Goal: Information Seeking & Learning: Learn about a topic

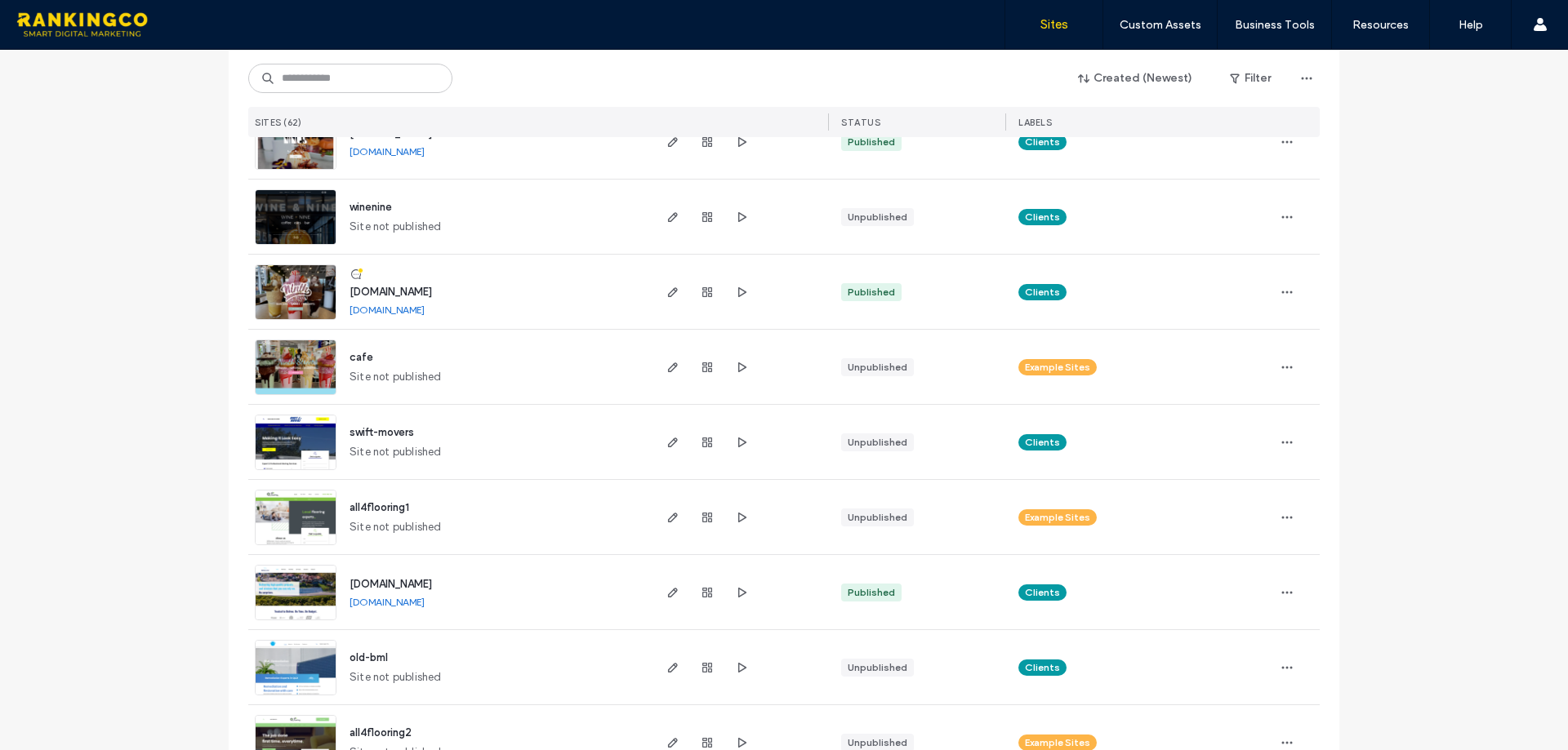
scroll to position [4174, 0]
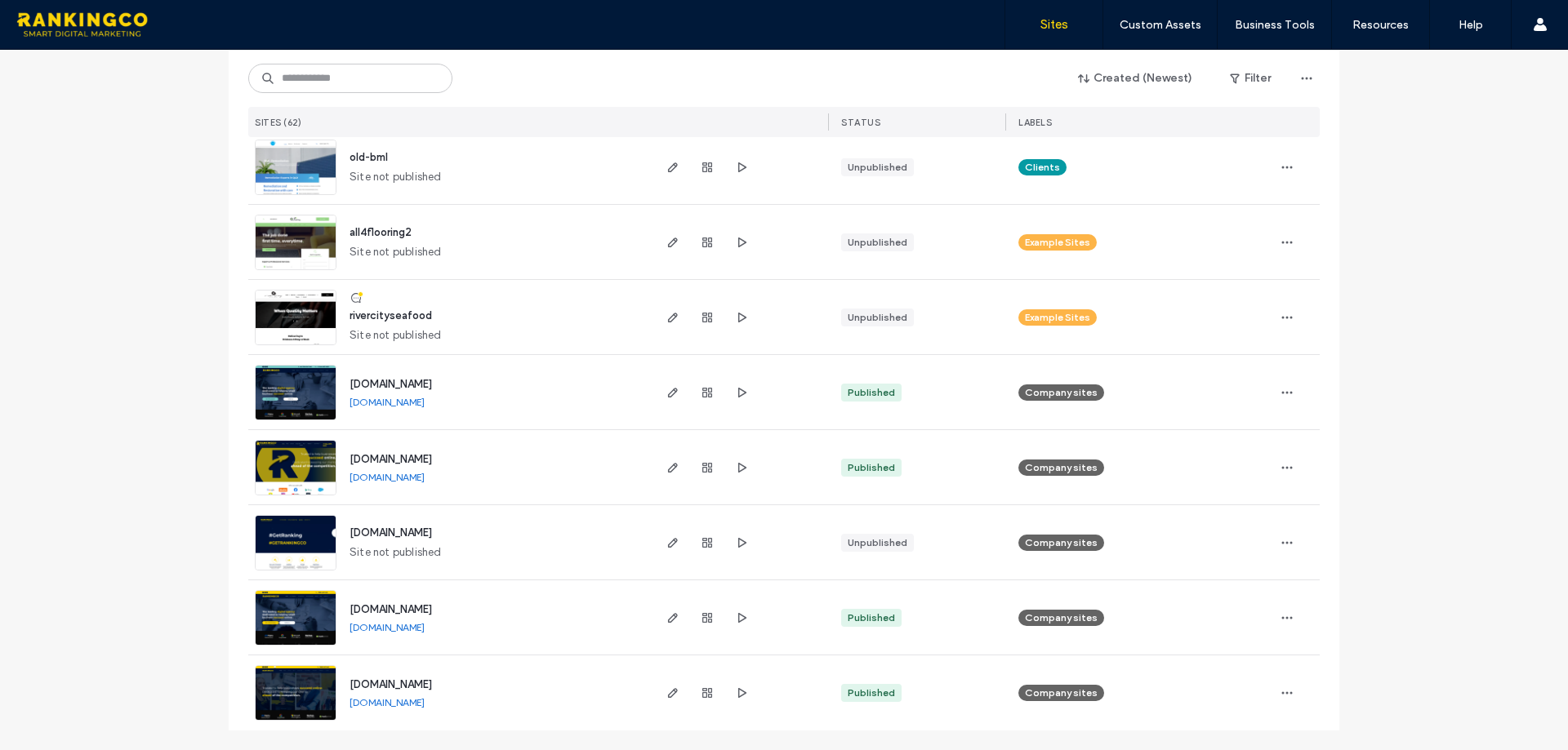
click at [273, 604] on img at bounding box center [295, 646] width 80 height 111
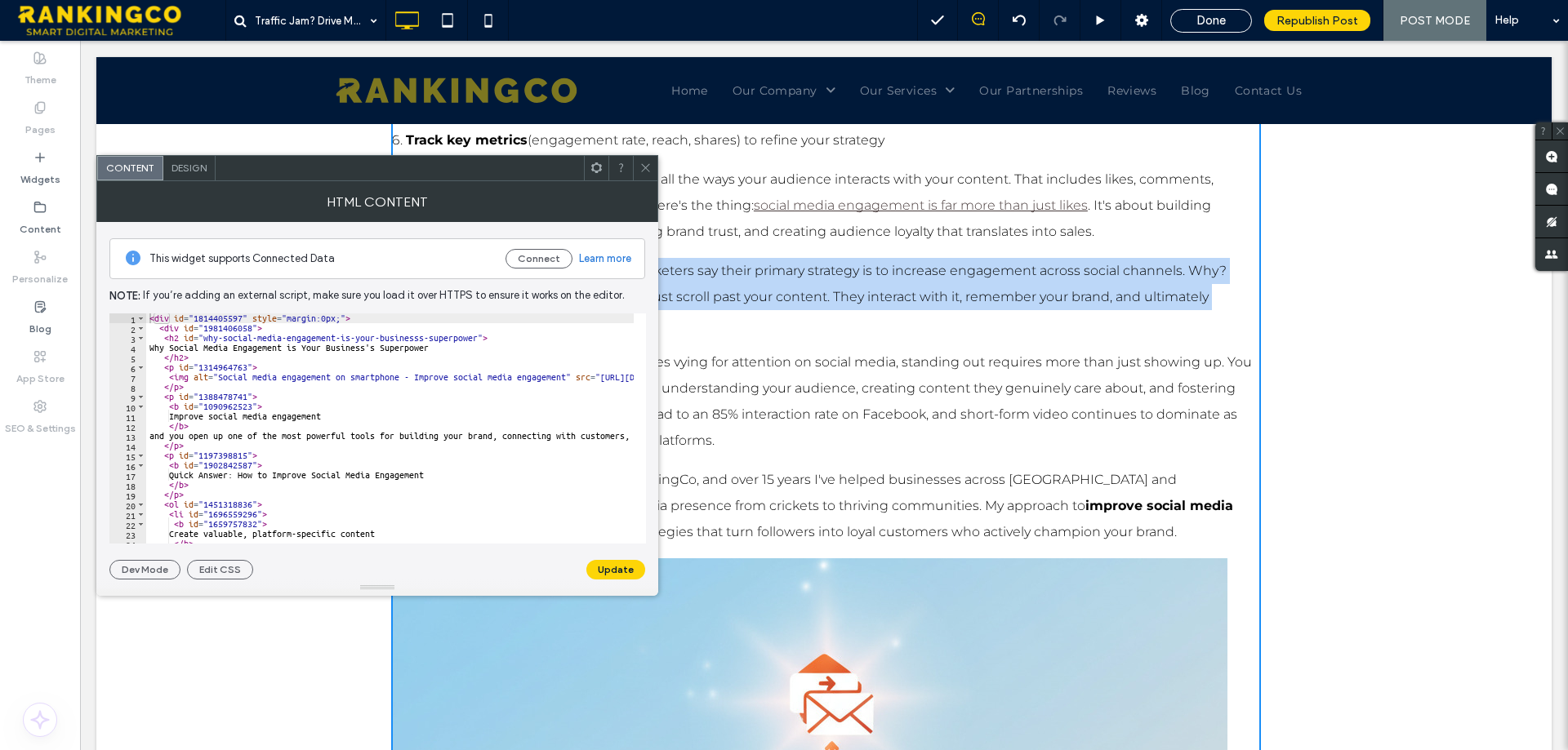
click at [748, 290] on p "According to HubSpot, 80% of social marketers say their primary strategy is to …" at bounding box center [826, 297] width 870 height 78
click at [855, 302] on p "According to HubSpot, 80% of social marketers say their primary strategy is to …" at bounding box center [826, 297] width 870 height 78
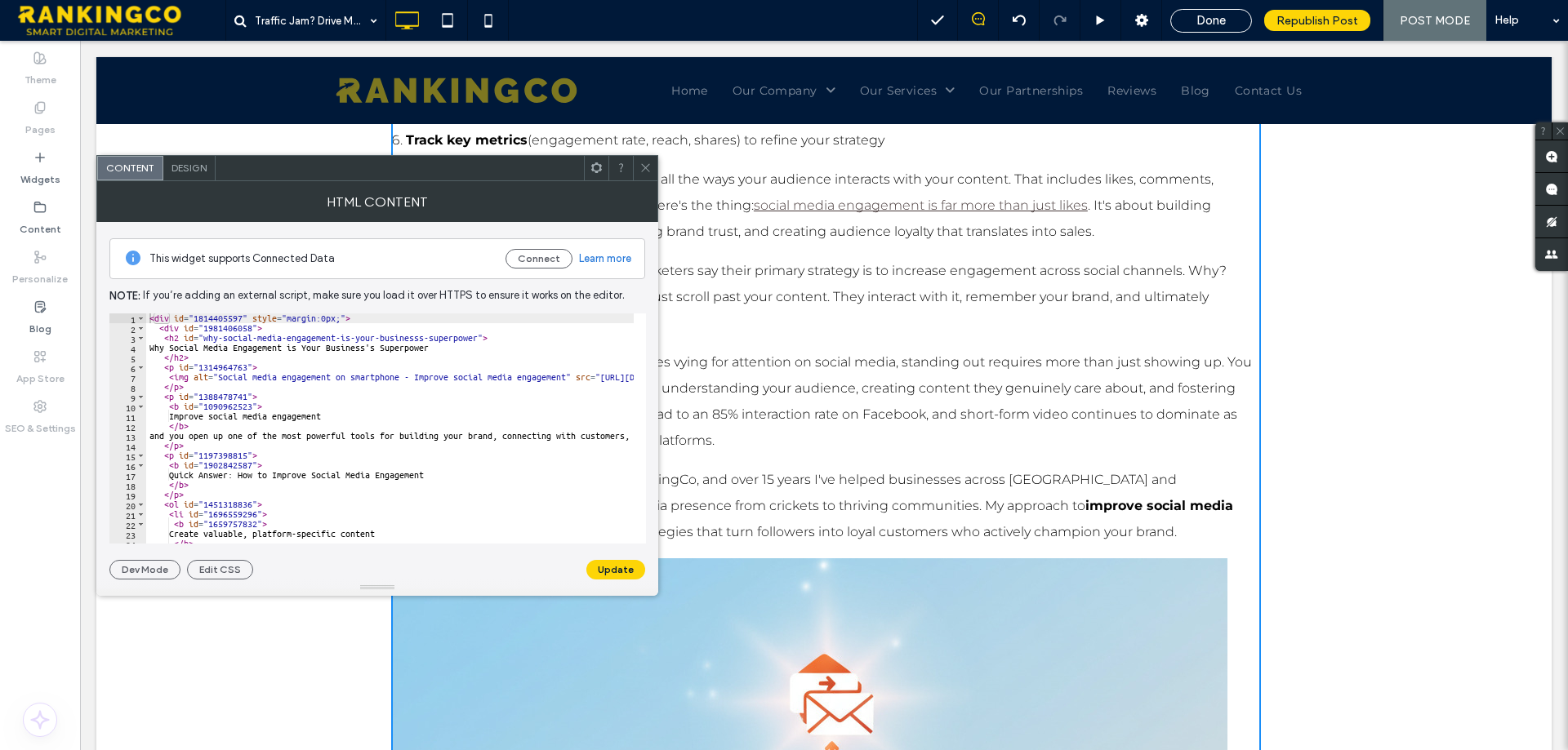
click at [186, 174] on div "Design" at bounding box center [190, 167] width 52 height 24
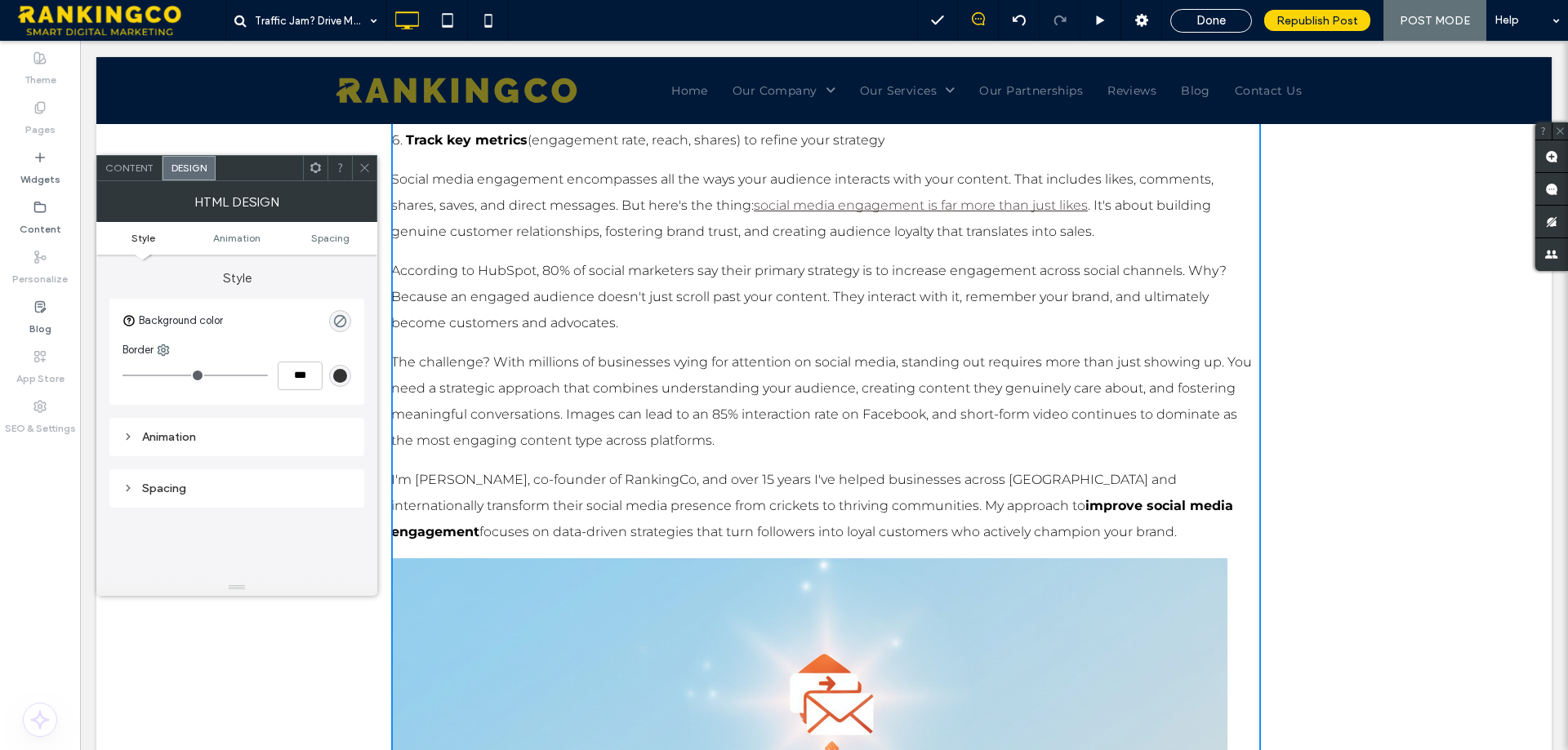
click at [365, 171] on icon at bounding box center [365, 168] width 13 height 13
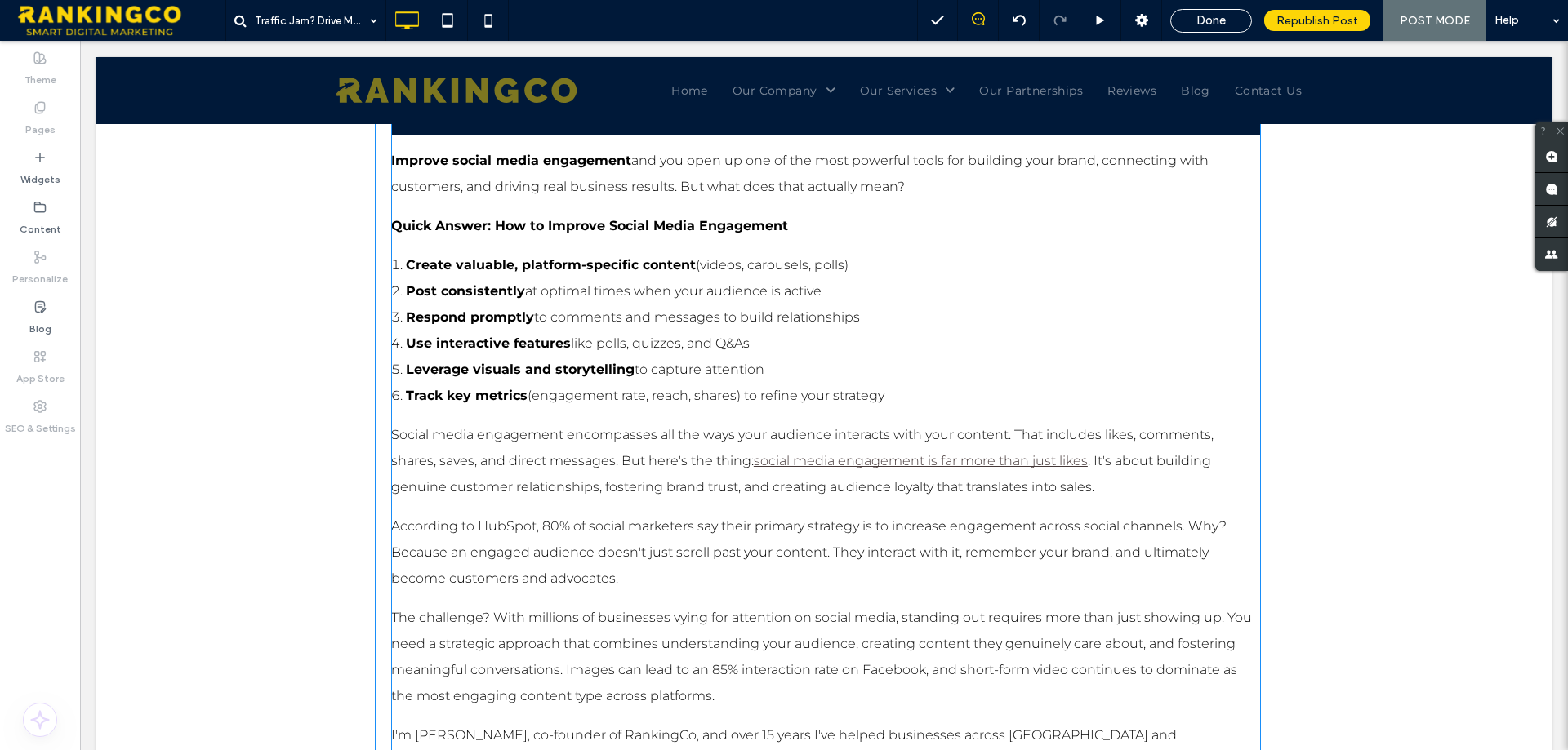
scroll to position [1769, 0]
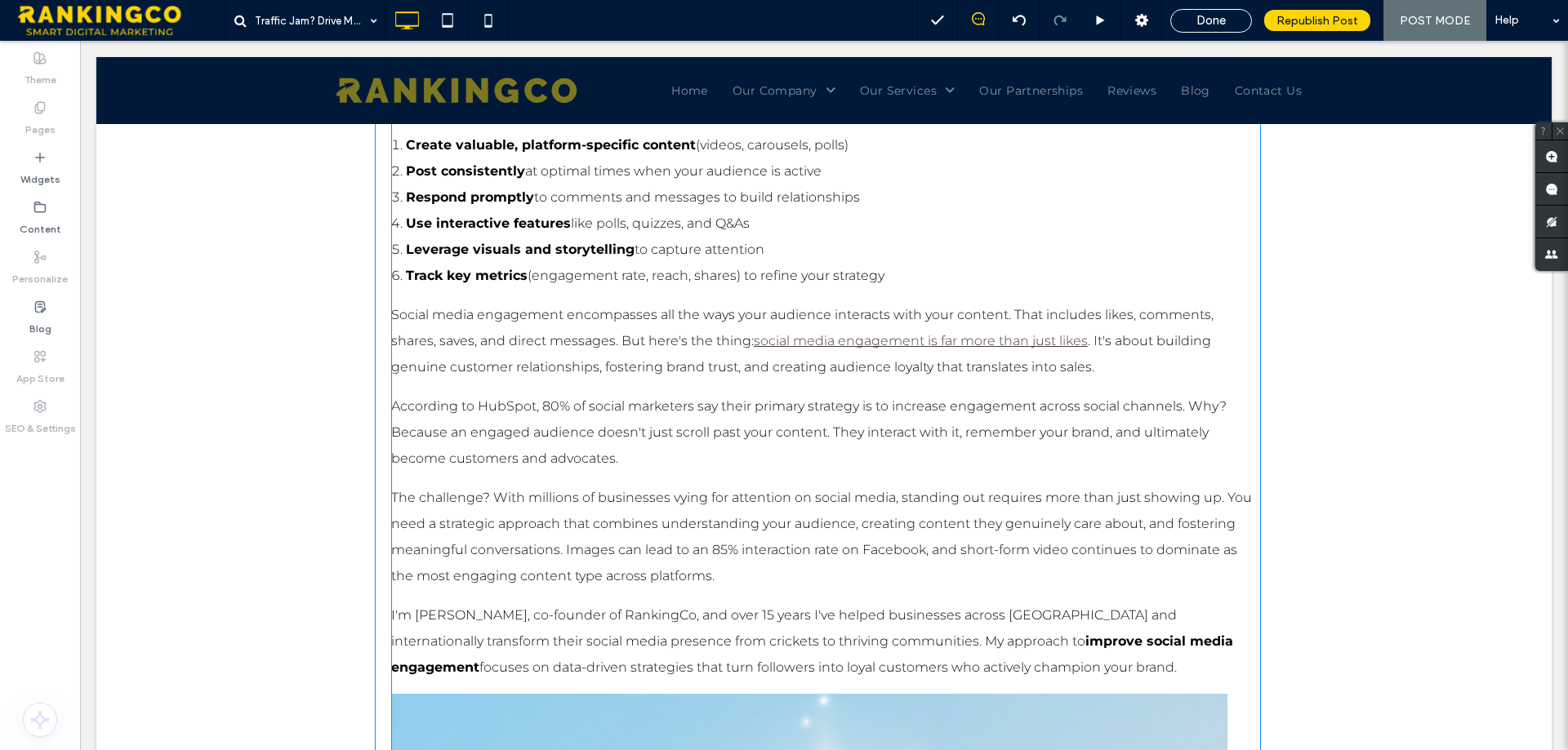
click at [667, 302] on p "Social media engagement encompasses all the ways your audience interacts with y…" at bounding box center [826, 341] width 870 height 78
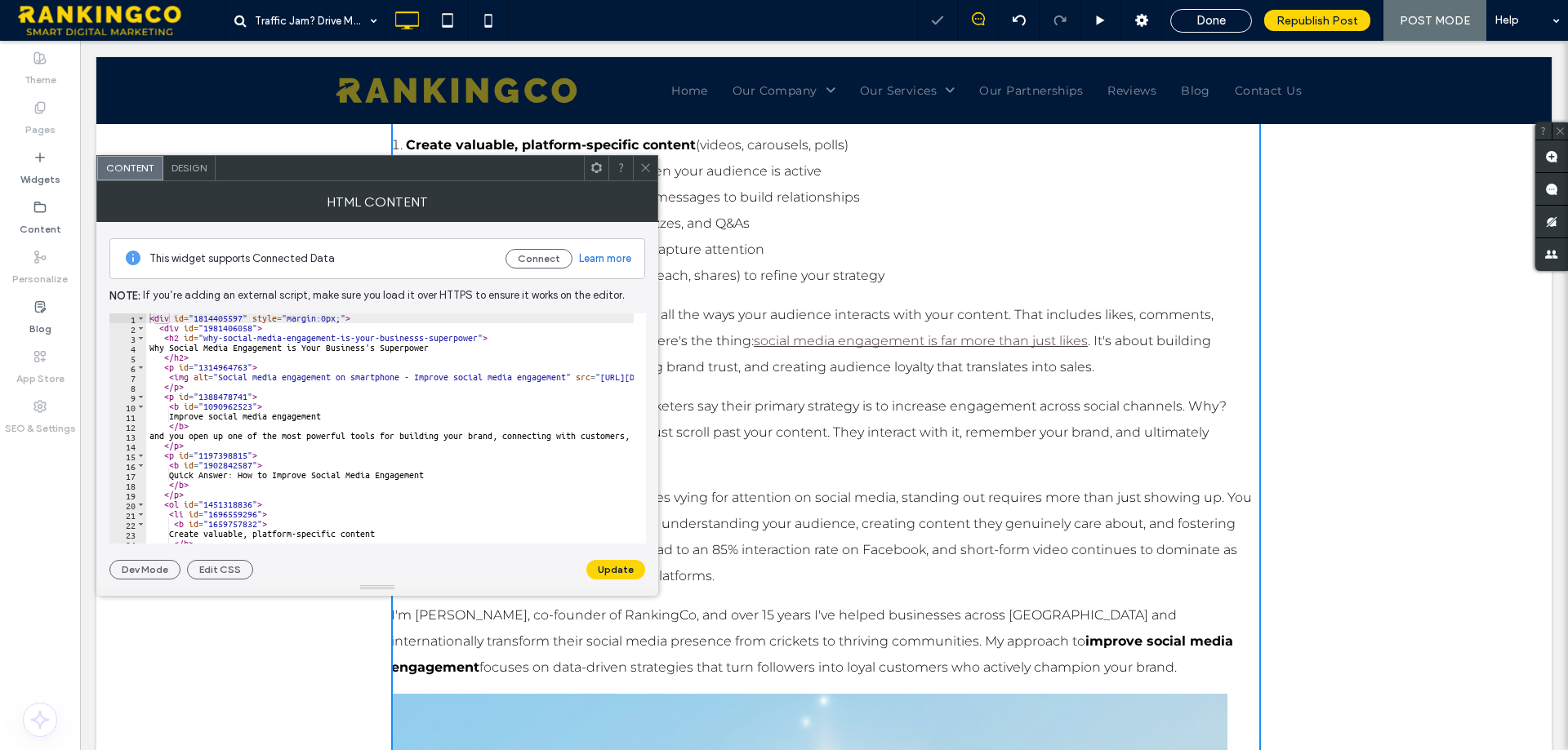
click at [794, 321] on p "Social media engagement encompasses all the ways your audience interacts with y…" at bounding box center [826, 341] width 870 height 78
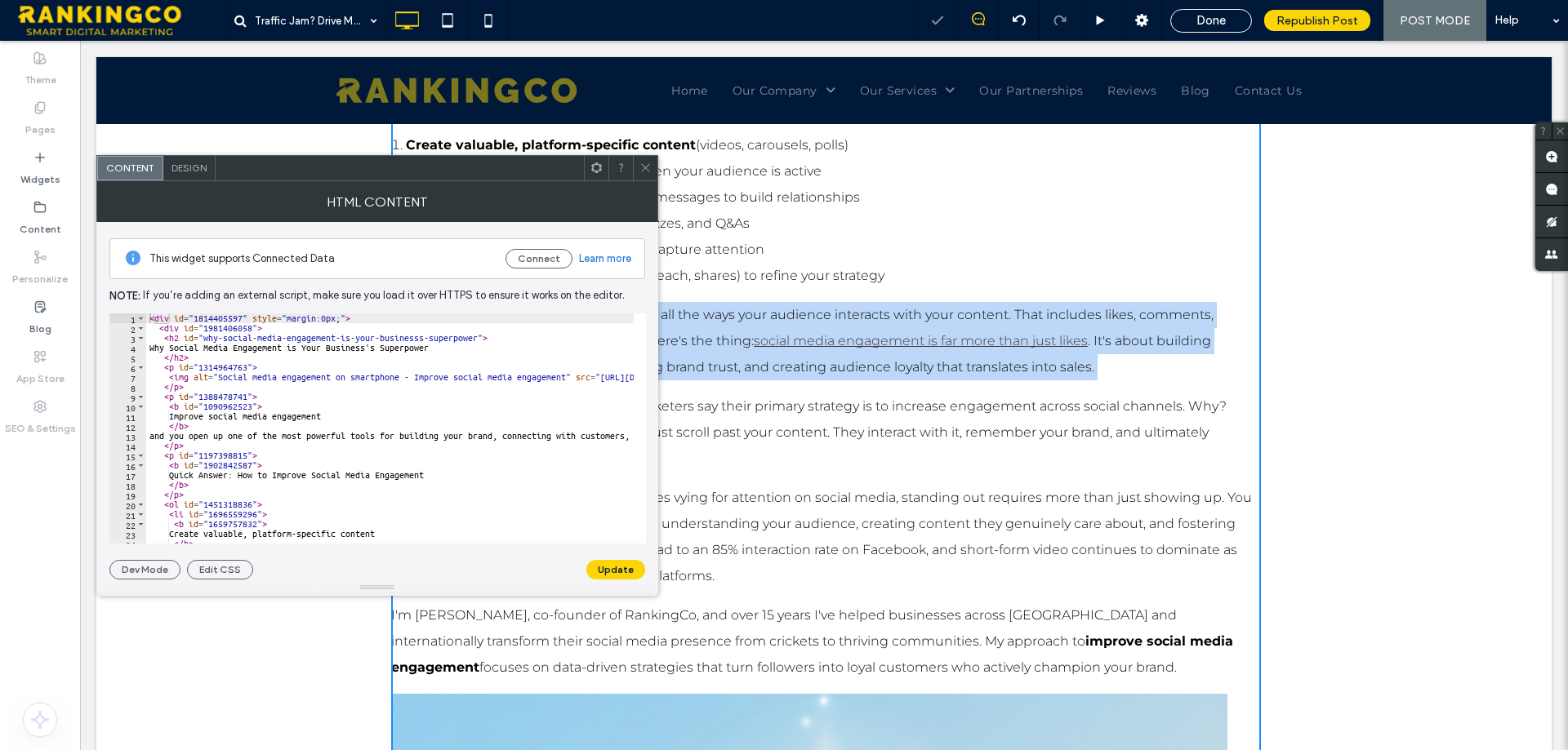
click at [794, 321] on p "Social media engagement encompasses all the ways your audience interacts with y…" at bounding box center [826, 341] width 870 height 78
click at [960, 319] on p "Social media engagement encompasses all the ways your audience interacts with y…" at bounding box center [826, 341] width 870 height 78
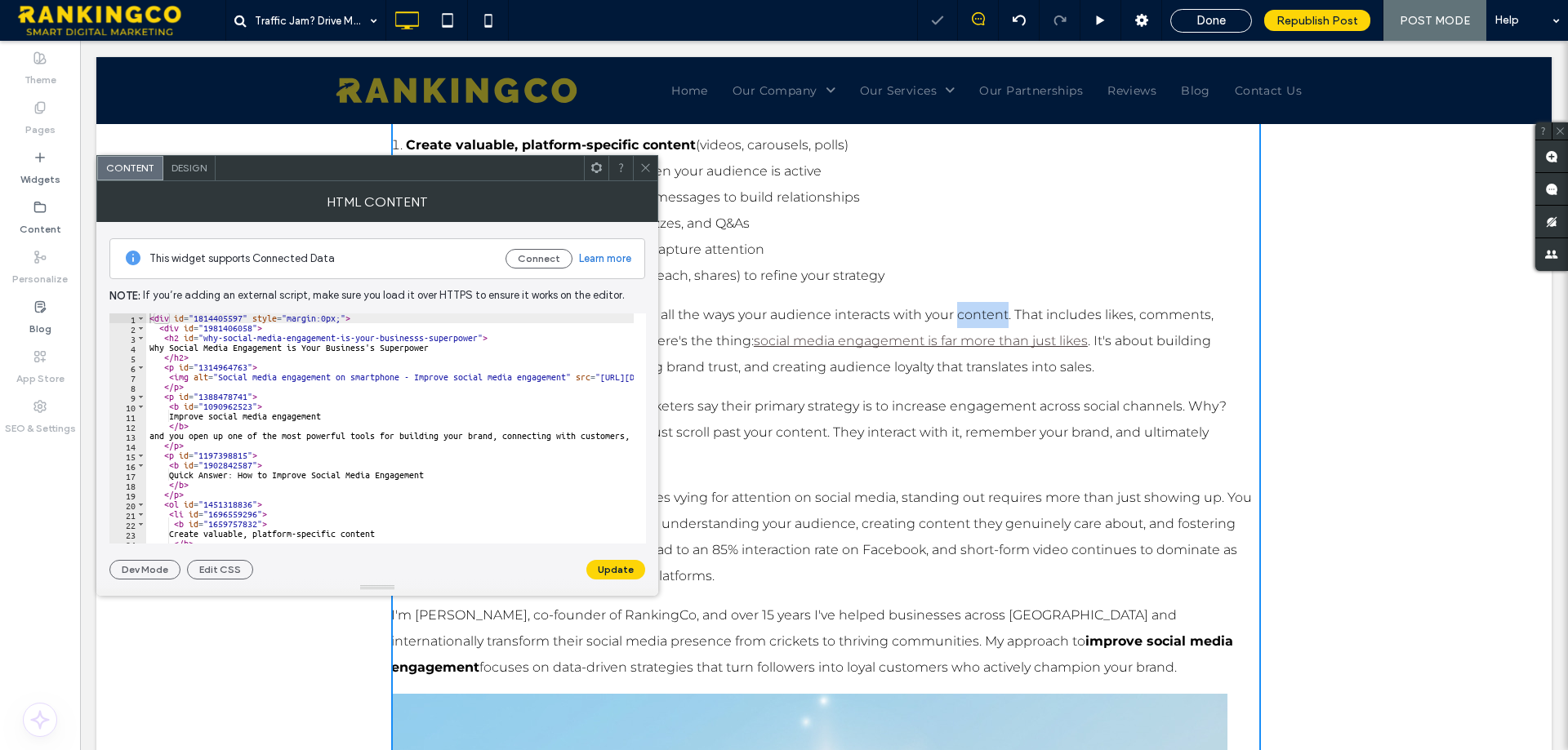
click at [960, 319] on p "Social media engagement encompasses all the ways your audience interacts with y…" at bounding box center [826, 341] width 870 height 78
click at [1053, 362] on p "Social media engagement encompasses all the ways your audience interacts with y…" at bounding box center [826, 341] width 870 height 78
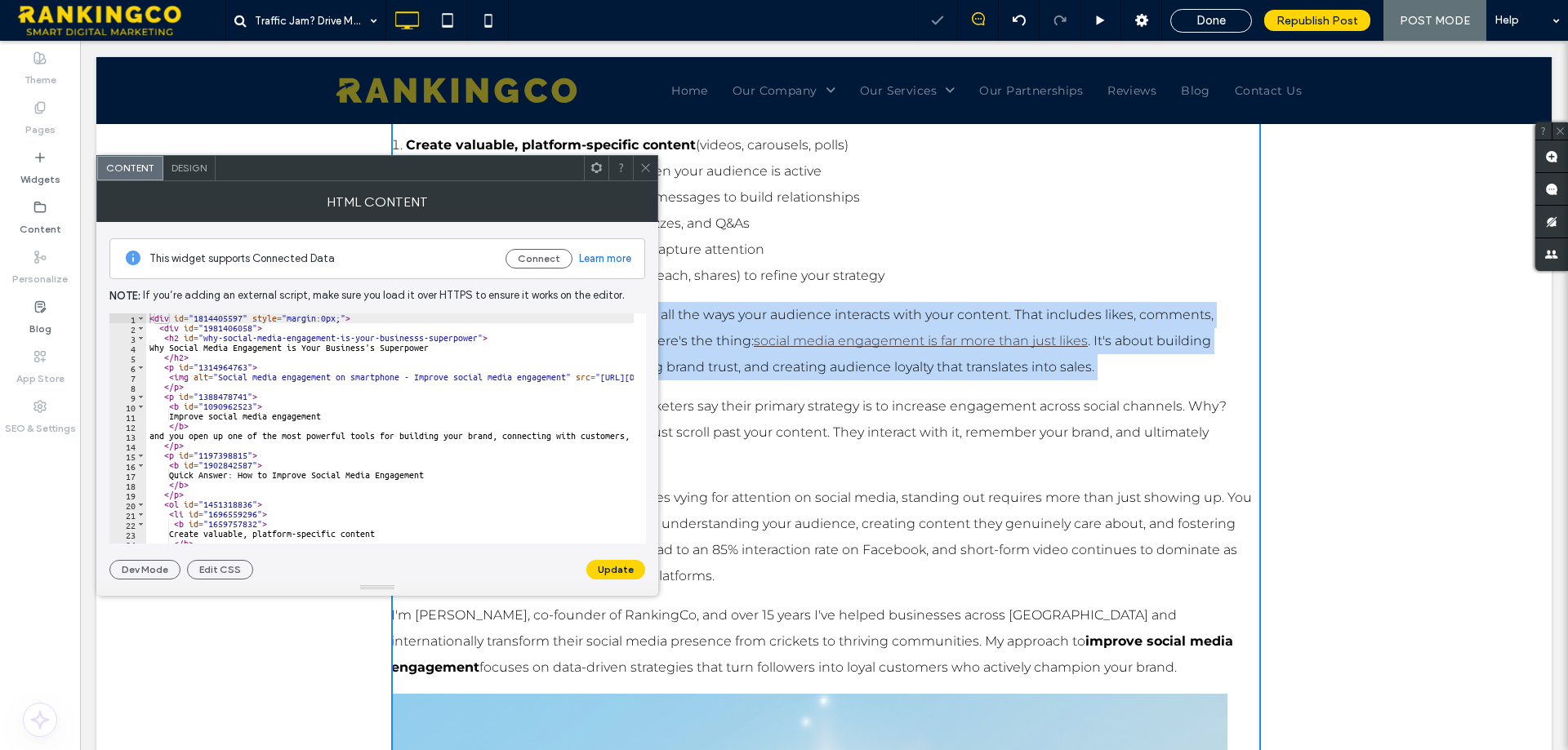
click at [1053, 363] on p "Social media engagement encompasses all the ways your audience interacts with y…" at bounding box center [826, 341] width 870 height 78
click at [1085, 371] on p "Social media engagement encompasses all the ways your audience interacts with y…" at bounding box center [826, 341] width 870 height 78
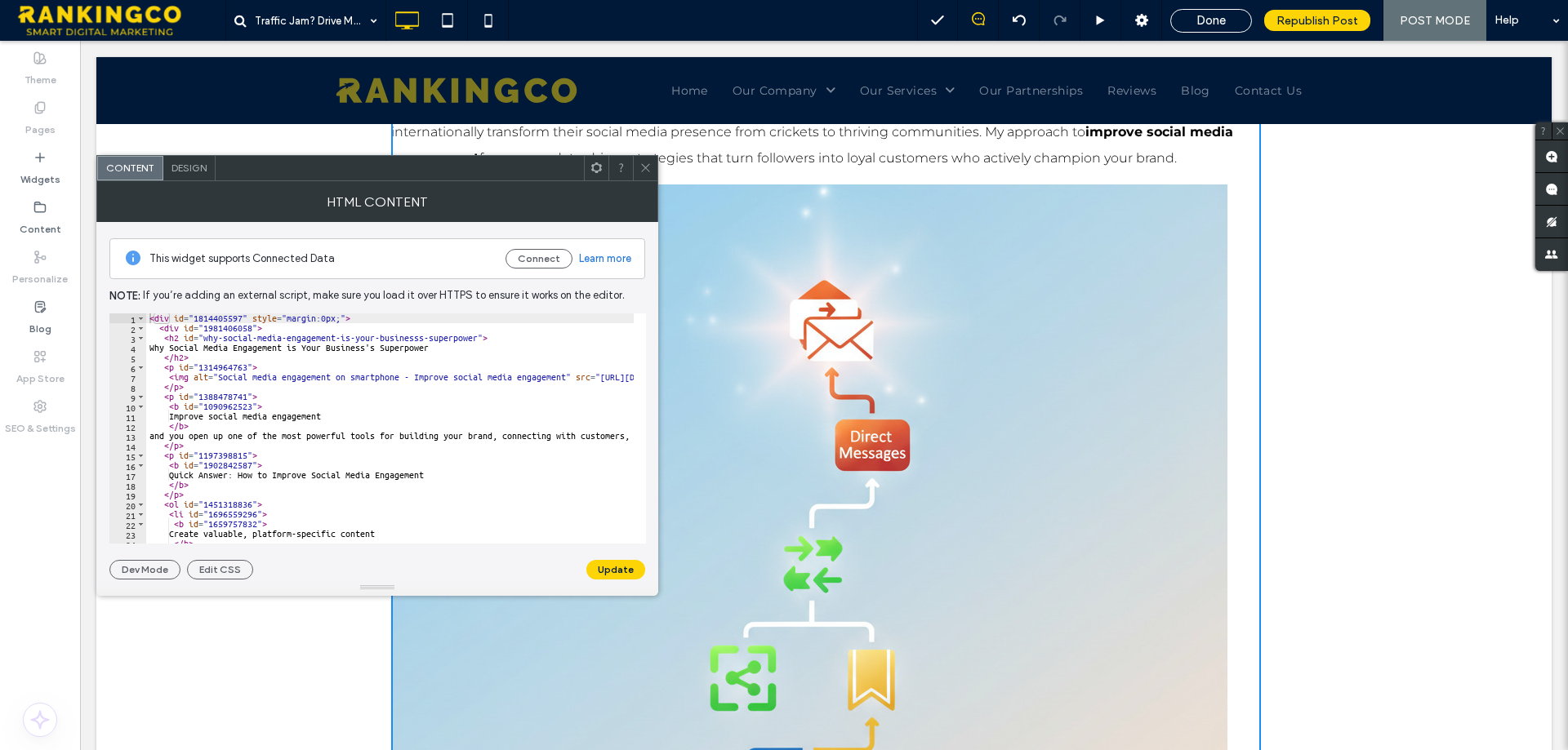
scroll to position [2313, 0]
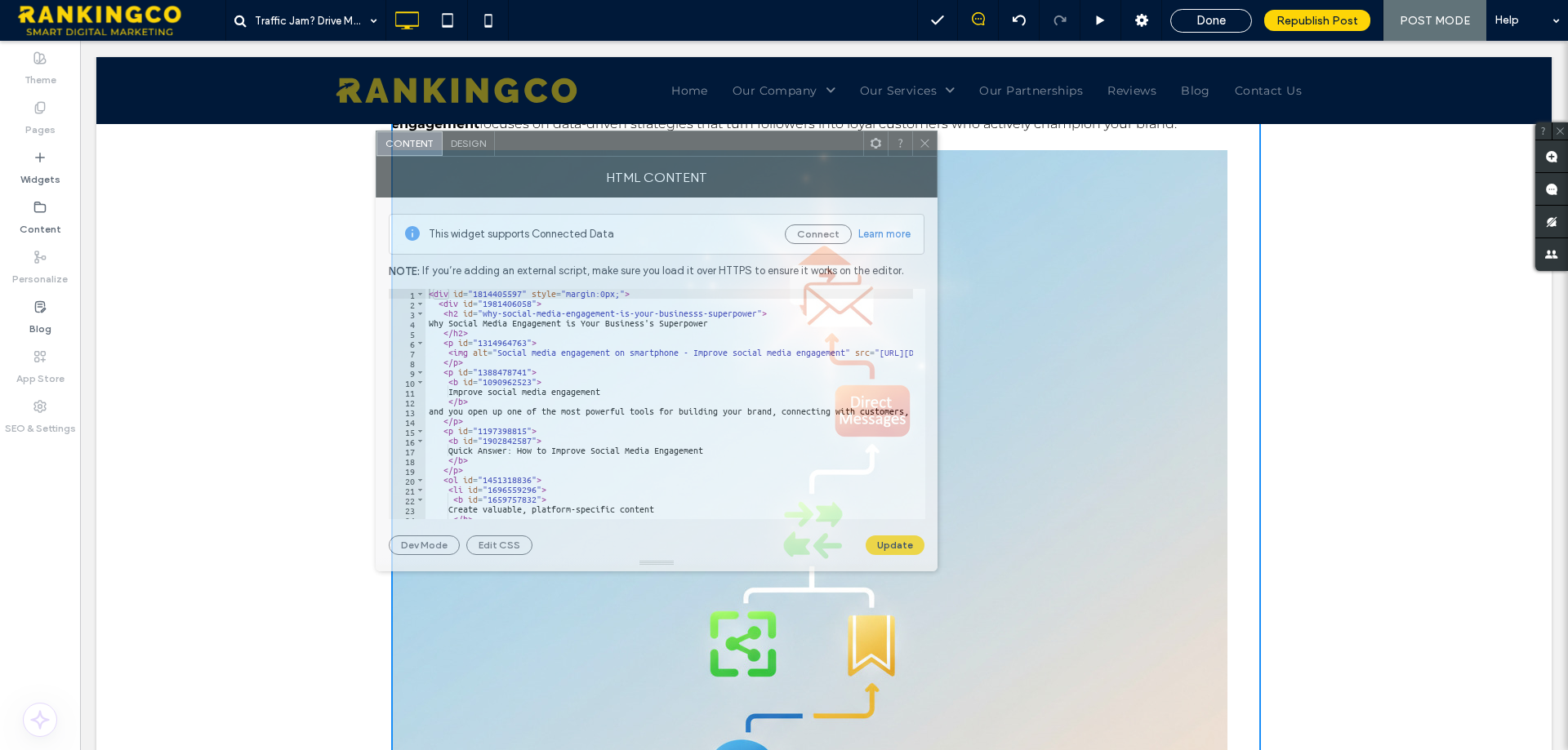
drag, startPoint x: 403, startPoint y: 182, endPoint x: 682, endPoint y: 156, distance: 280.2
click at [682, 156] on div "HTML Content" at bounding box center [657, 176] width 562 height 40
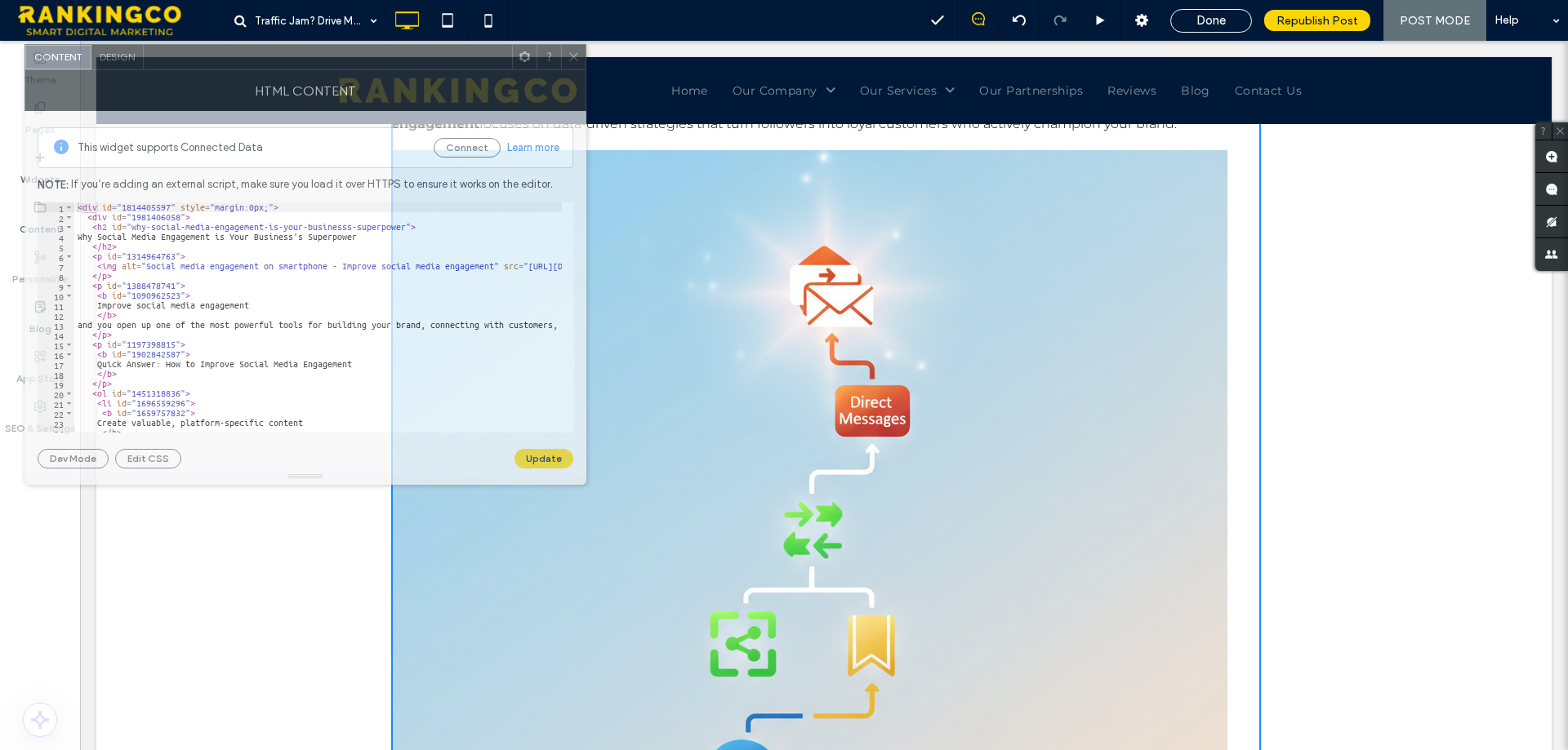
drag, startPoint x: 736, startPoint y: 152, endPoint x: 534, endPoint y: 246, distance: 222.8
click at [337, 64] on div at bounding box center [327, 57] width 368 height 24
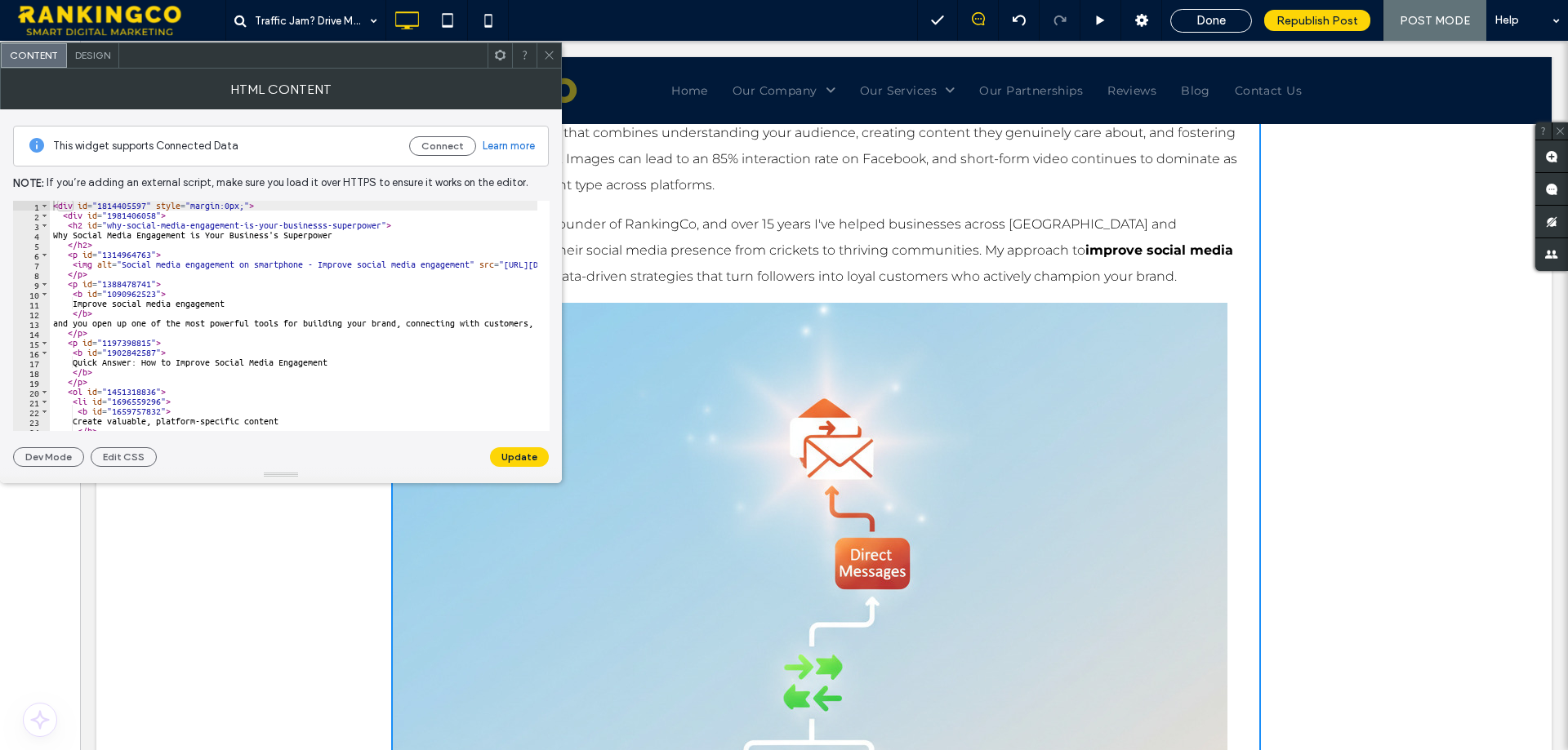
scroll to position [2040, 0]
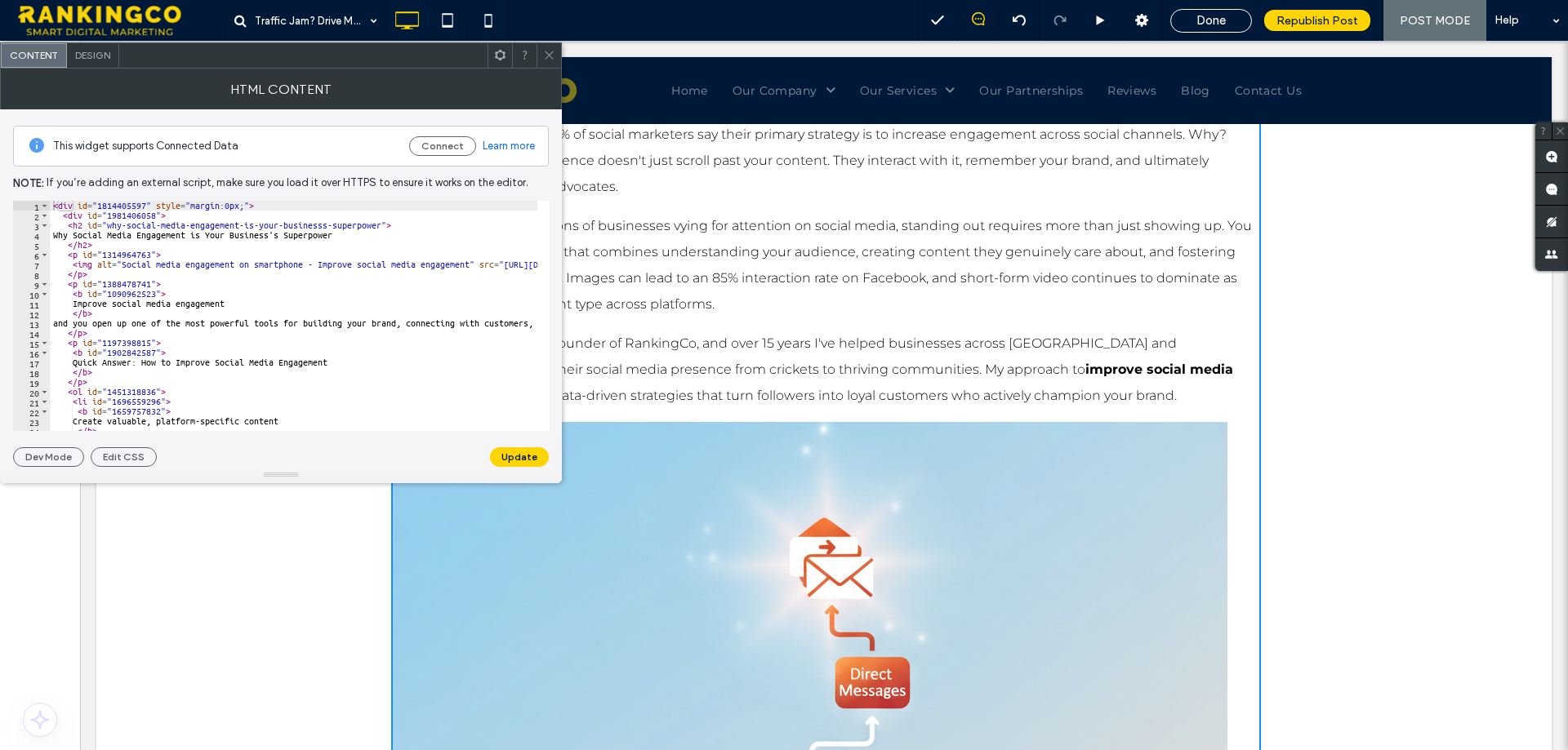
click at [972, 359] on p "I'm Kerry Anderson, co-founder of RankingCo, and over 15 years I've helped busi…" at bounding box center [826, 370] width 870 height 78
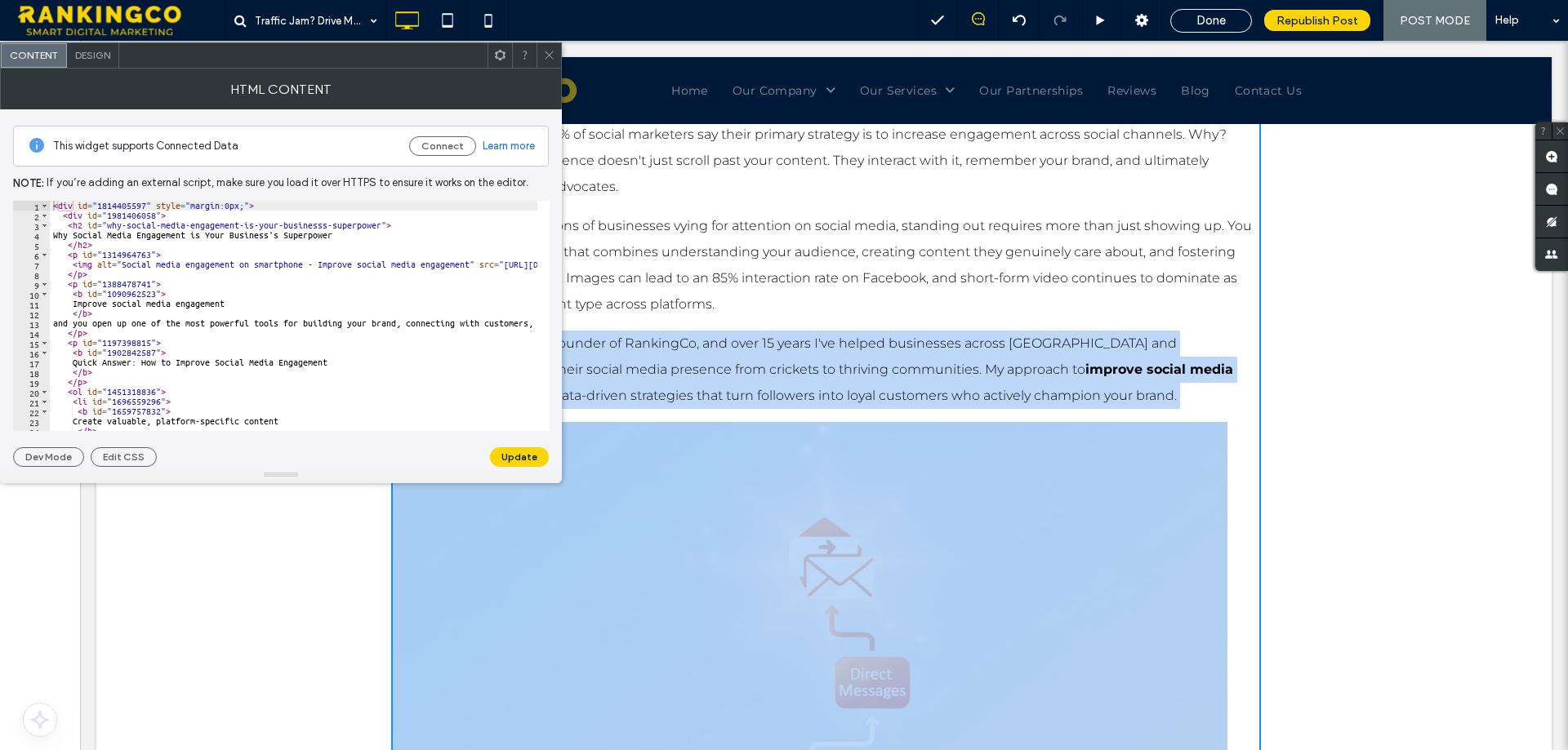
click at [972, 359] on p "I'm Kerry Anderson, co-founder of RankingCo, and over 15 years I've helped busi…" at bounding box center [826, 370] width 870 height 78
click at [1017, 395] on p "I'm Kerry Anderson, co-founder of RankingCo, and over 15 years I've helped busi…" at bounding box center [826, 370] width 870 height 78
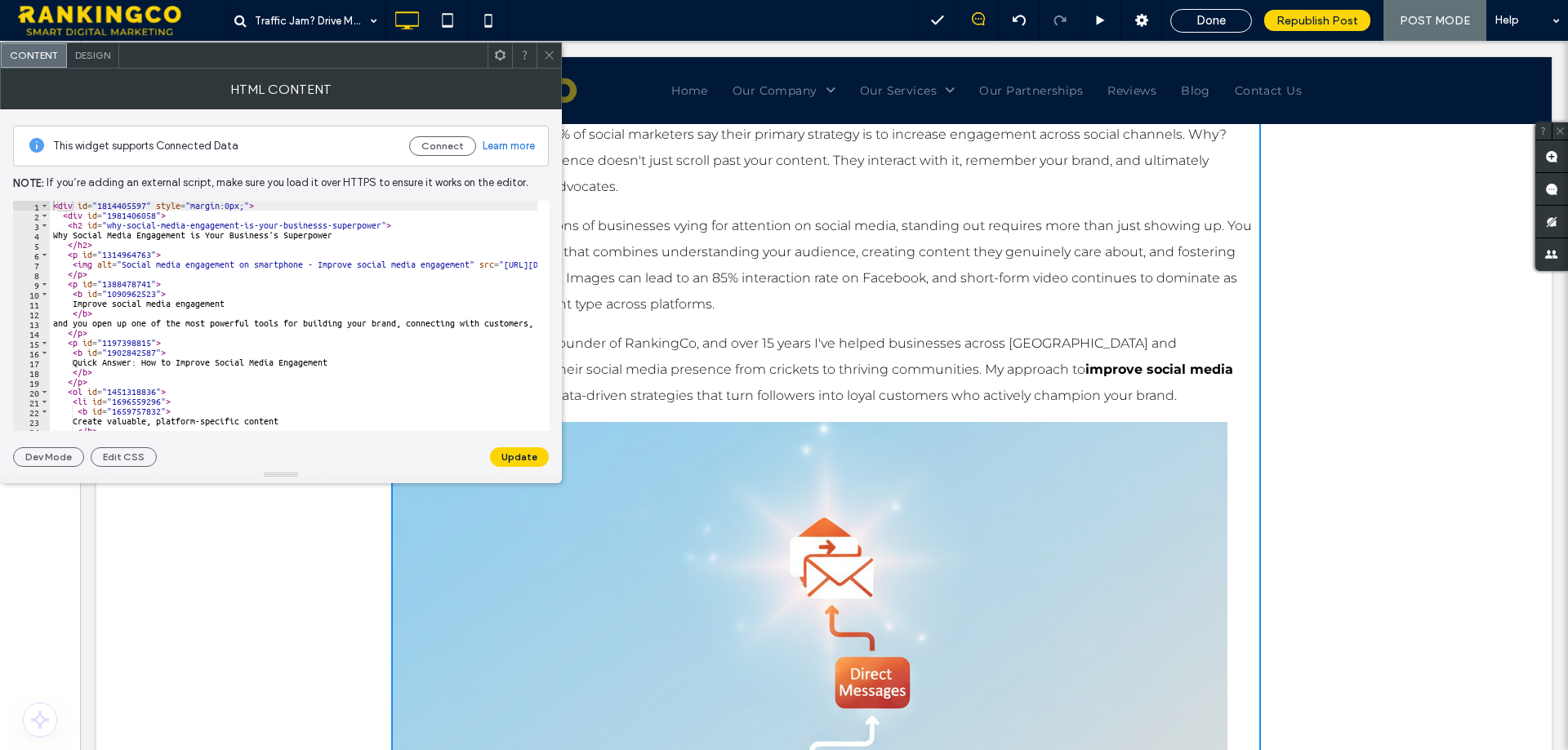
click at [1053, 387] on p "I'm Kerry Anderson, co-founder of RankingCo, and over 15 years I've helped busi…" at bounding box center [826, 370] width 870 height 78
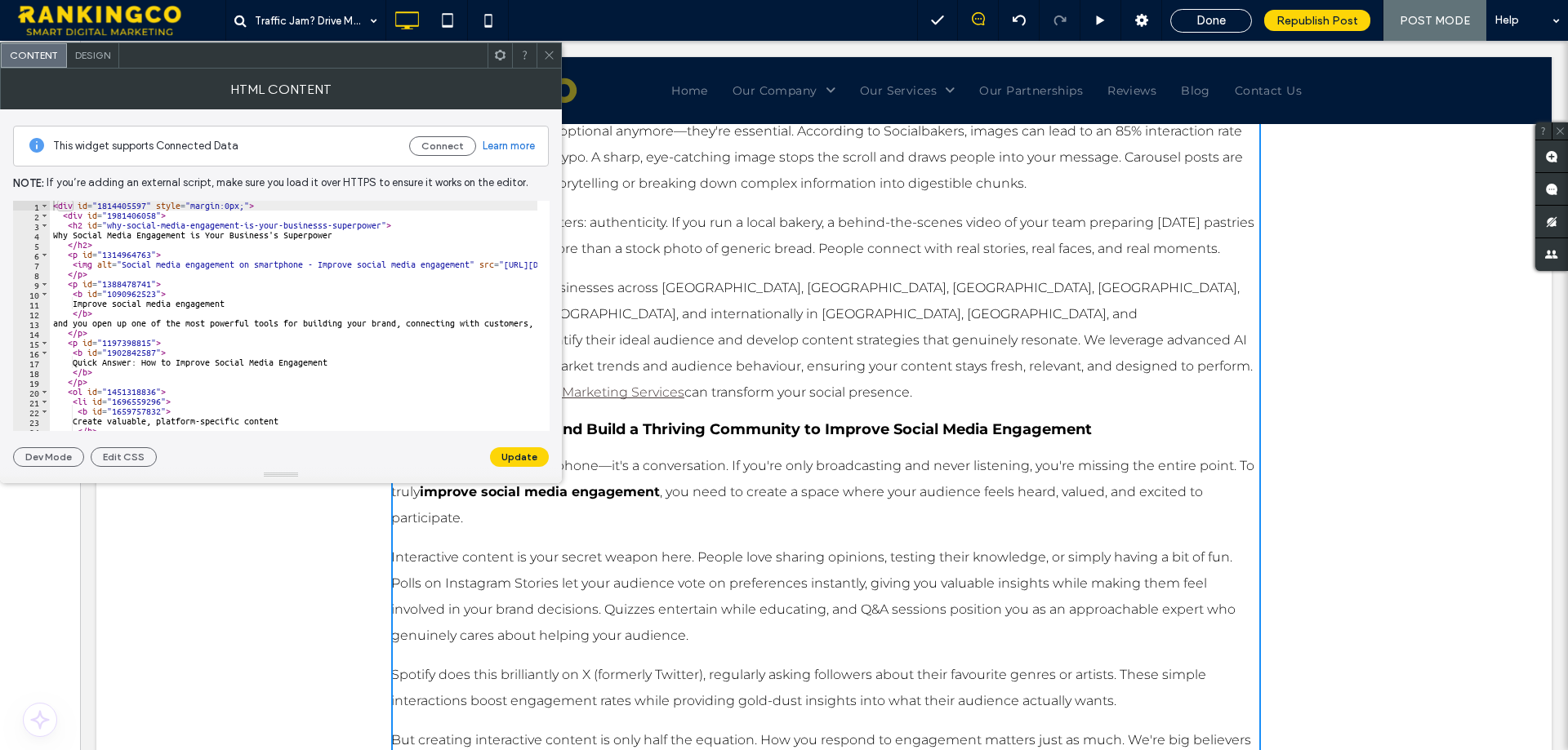
scroll to position [4626, 0]
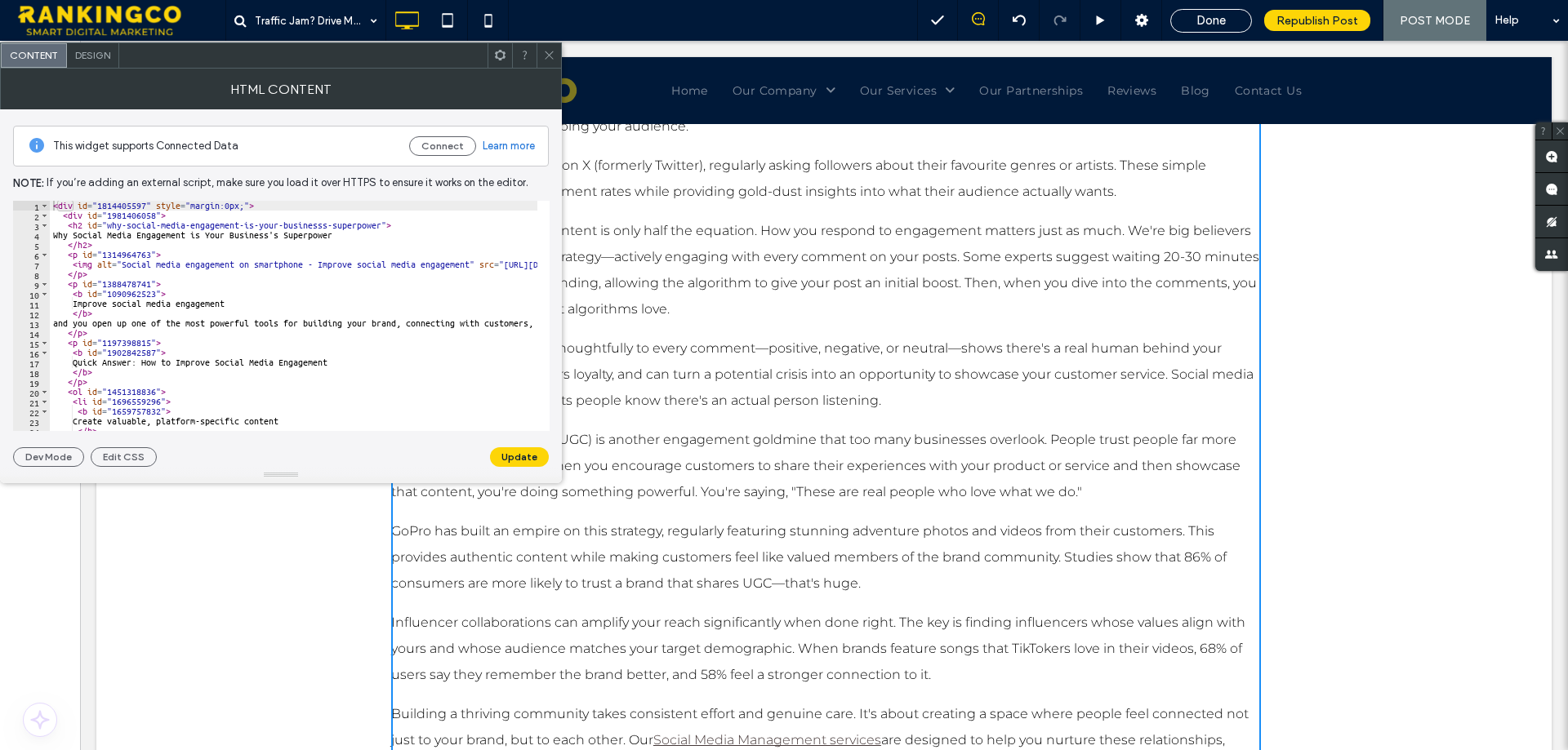
click at [809, 264] on p "But creating interactive content is only half the equation. How you respond to …" at bounding box center [826, 270] width 870 height 104
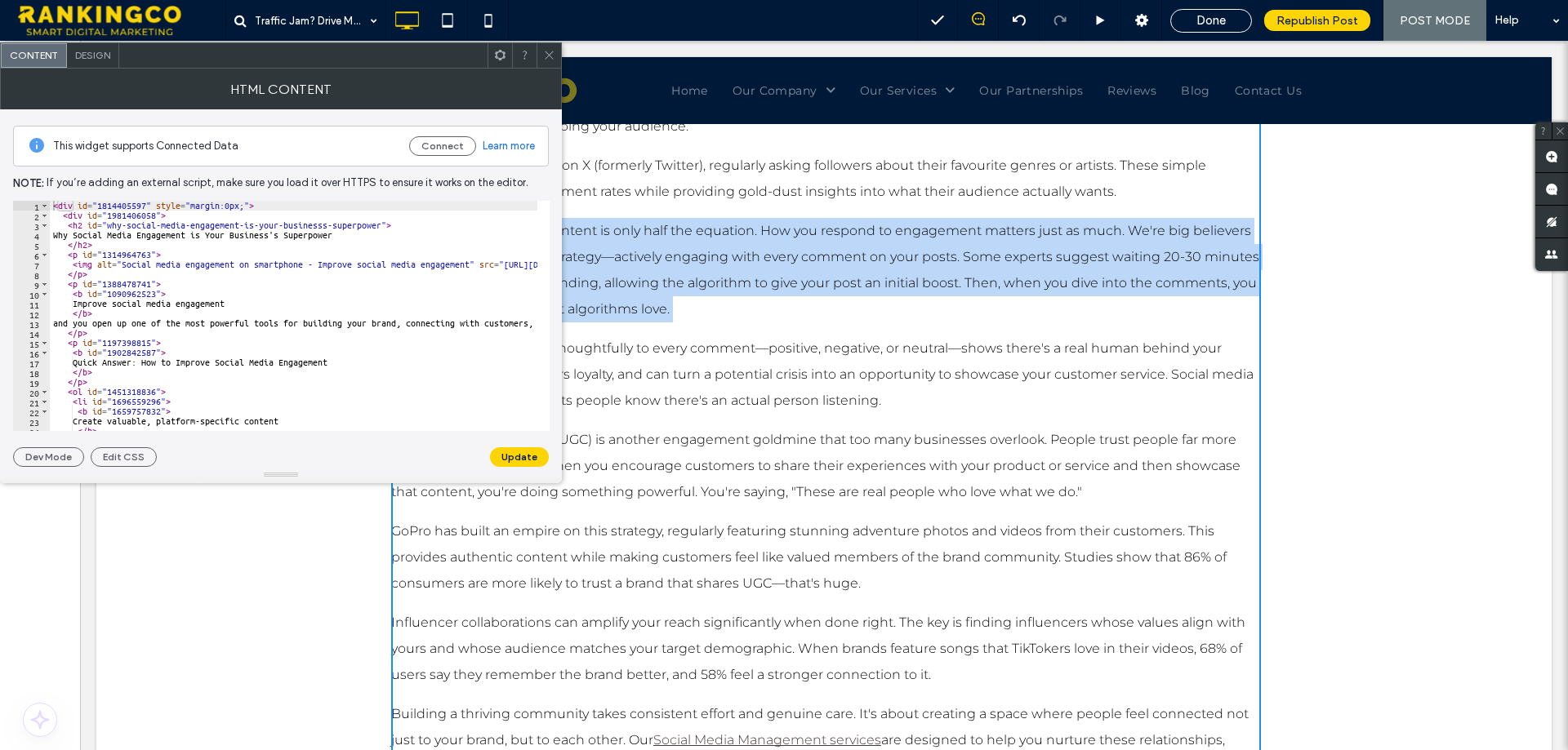
click at [809, 264] on p "But creating interactive content is only half the equation. How you respond to …" at bounding box center [826, 270] width 870 height 104
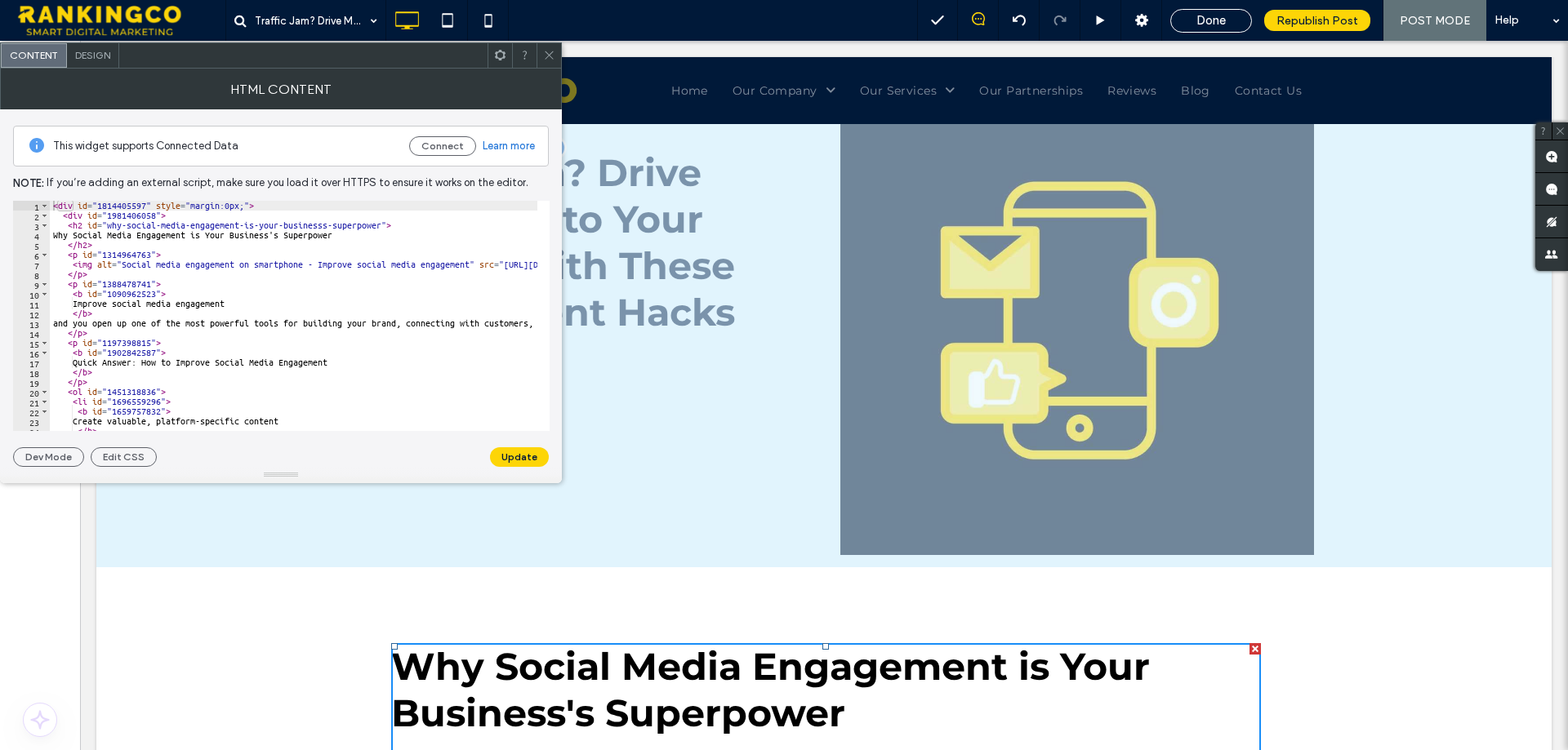
scroll to position [272, 0]
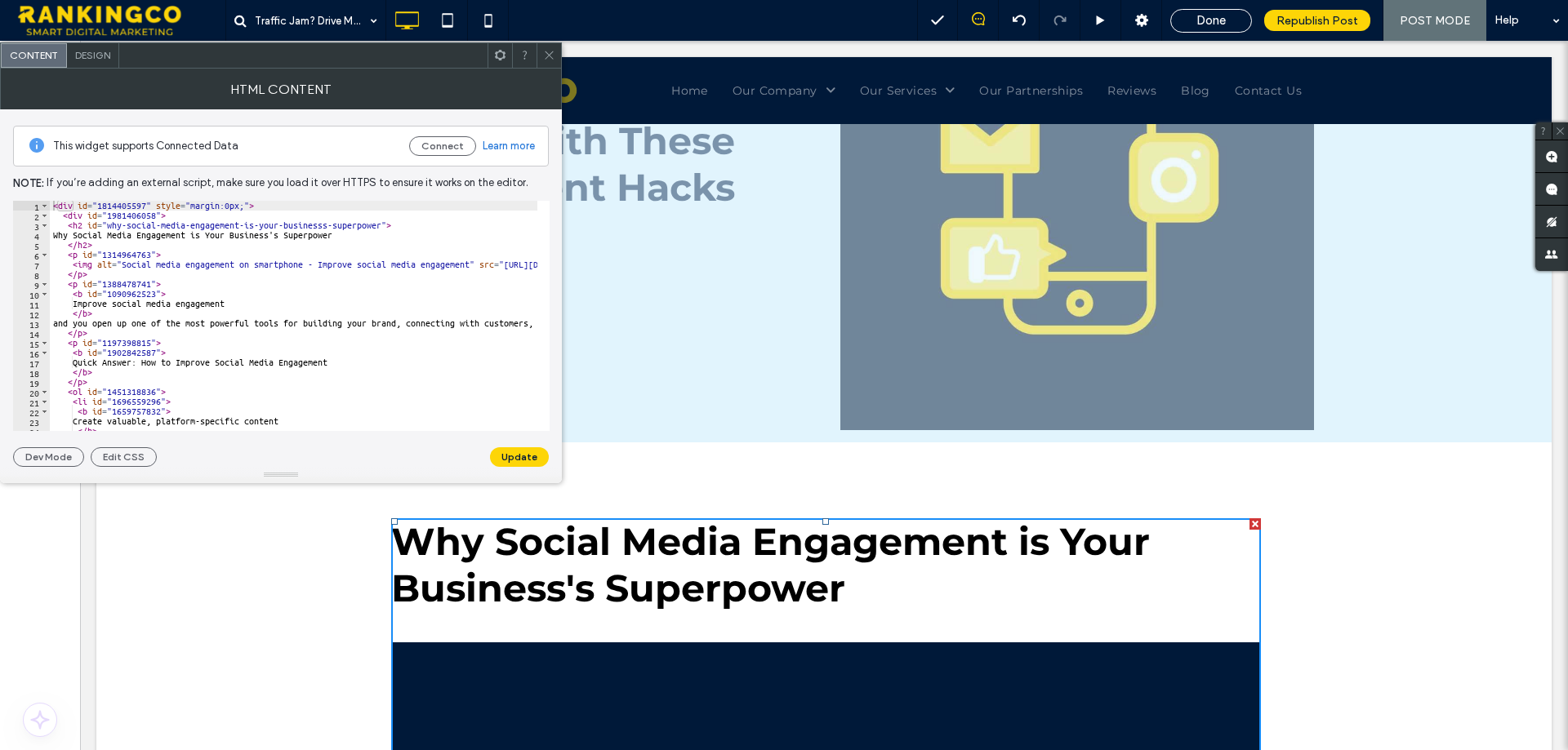
click at [553, 62] on span at bounding box center [550, 55] width 13 height 24
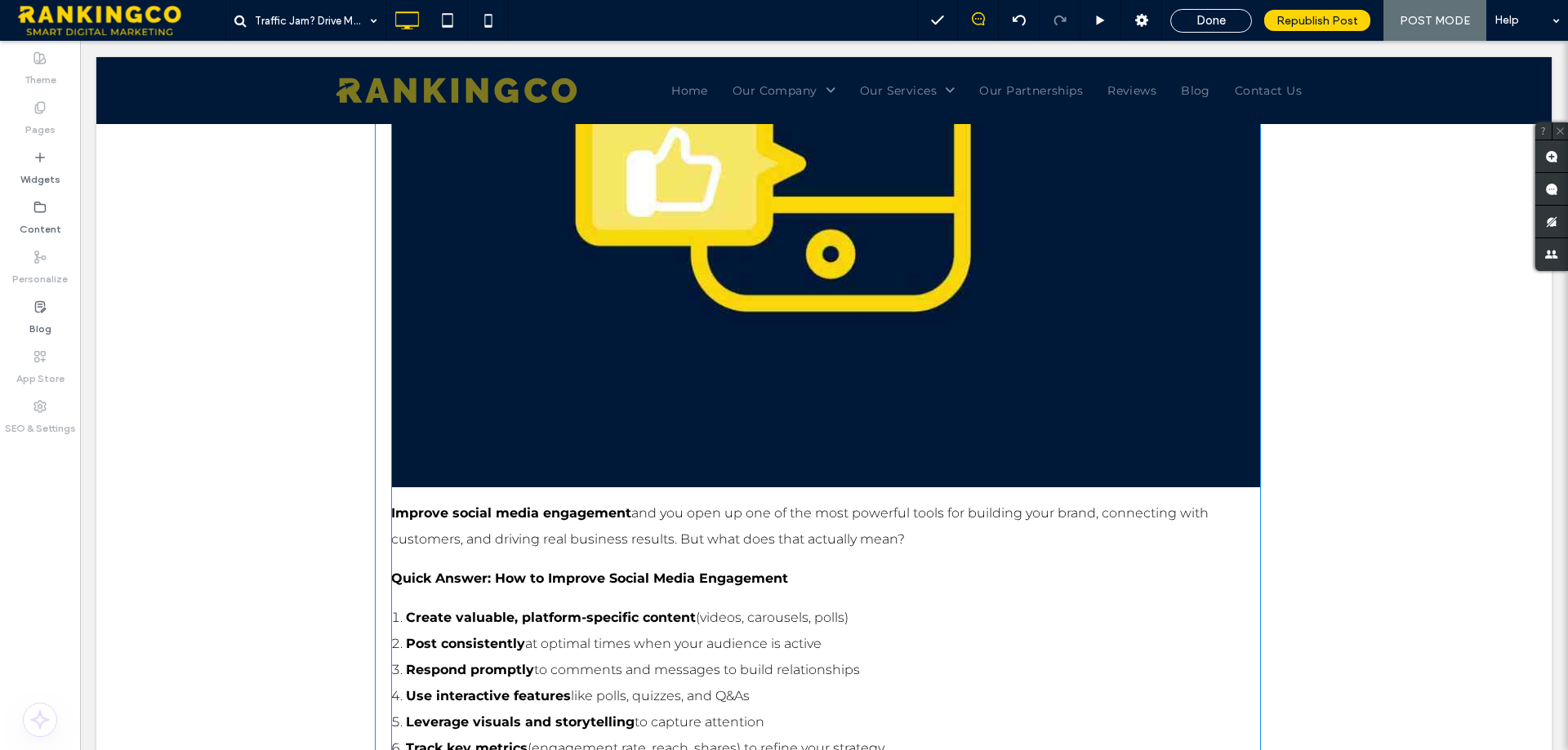
scroll to position [1496, 0]
